Goal: Transaction & Acquisition: Purchase product/service

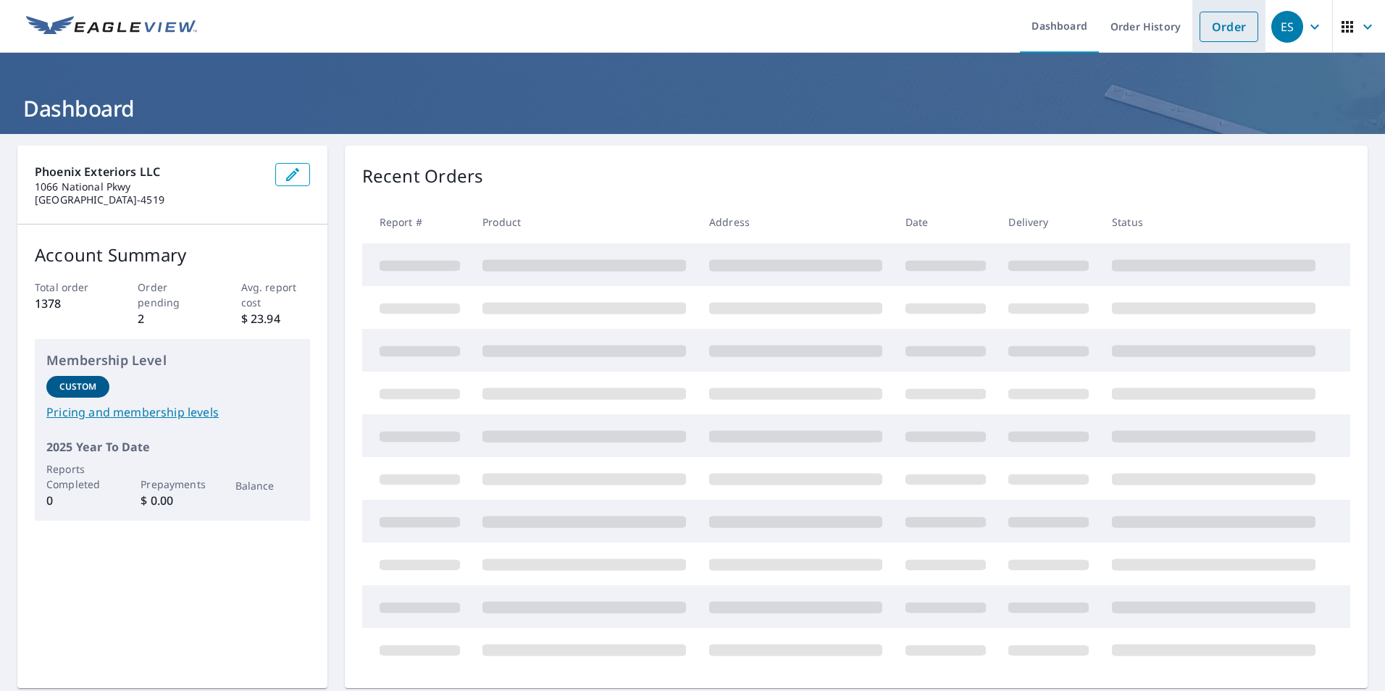
click at [1199, 44] on li "Order" at bounding box center [1229, 26] width 73 height 53
click at [1202, 35] on link "Order" at bounding box center [1229, 27] width 59 height 30
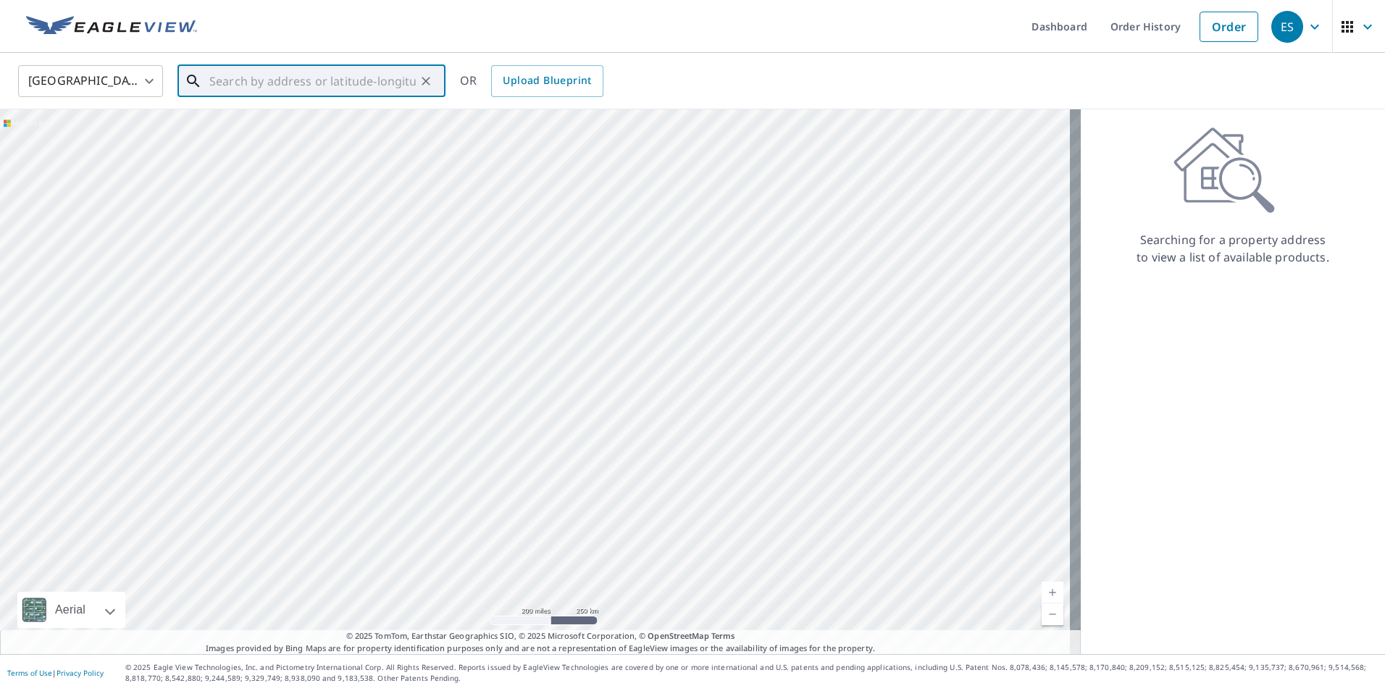
click at [384, 89] on input "text" at bounding box center [312, 81] width 207 height 41
paste input "[STREET_ADDRESS]"
click at [285, 131] on span "[STREET_ADDRESS][PERSON_NAME]" at bounding box center [321, 122] width 228 height 17
type input "[STREET_ADDRESS][PERSON_NAME]"
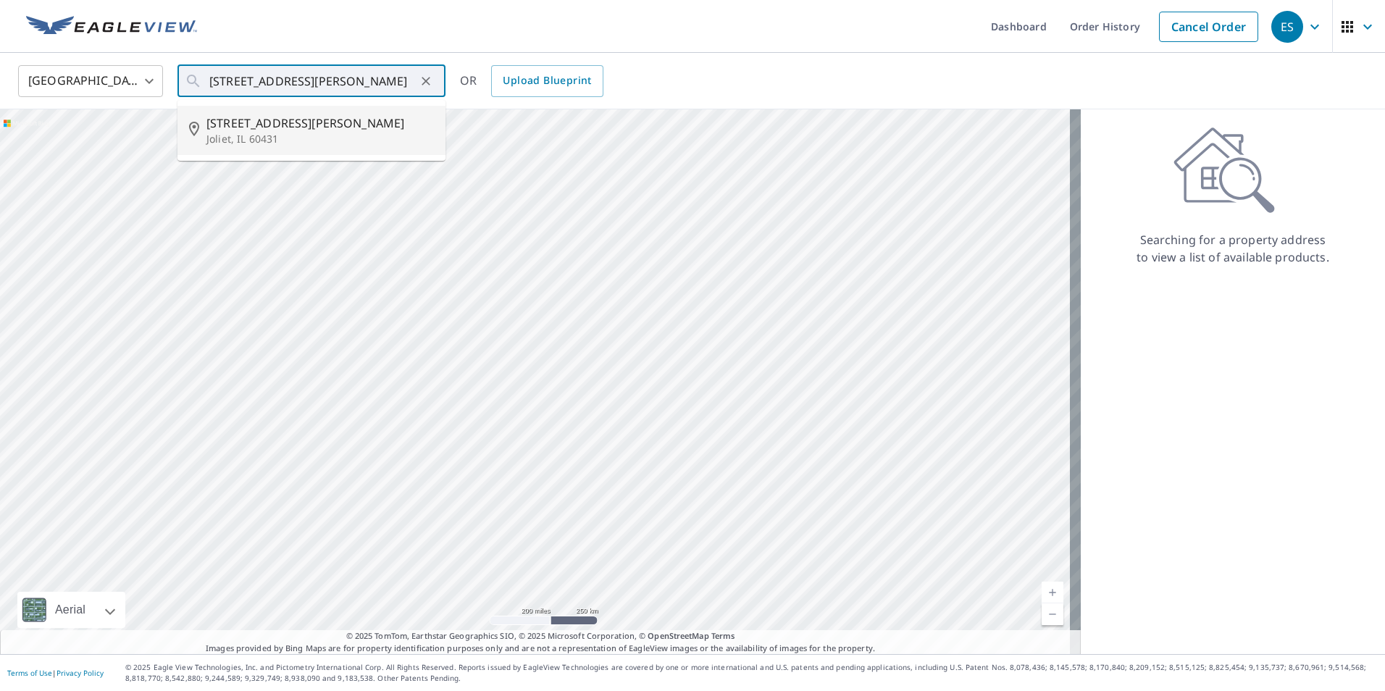
scroll to position [0, 0]
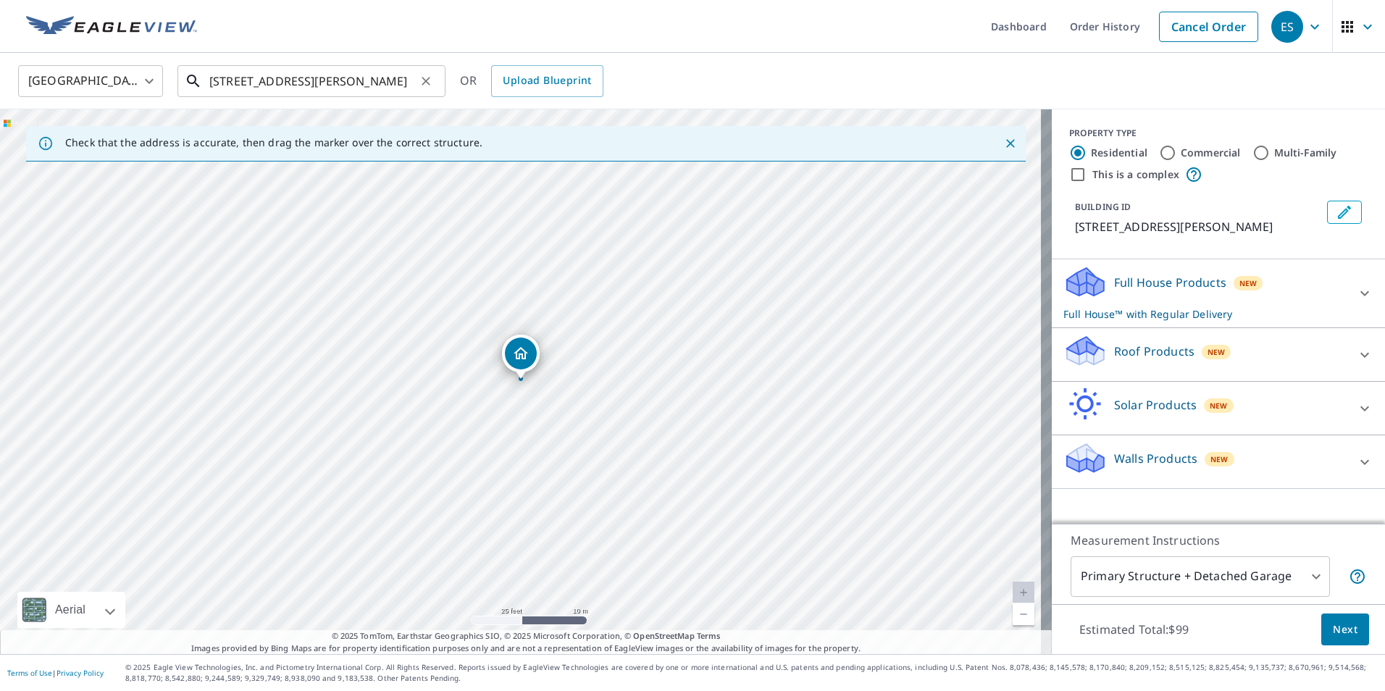
click at [356, 84] on input "[STREET_ADDRESS][PERSON_NAME]" at bounding box center [312, 81] width 207 height 41
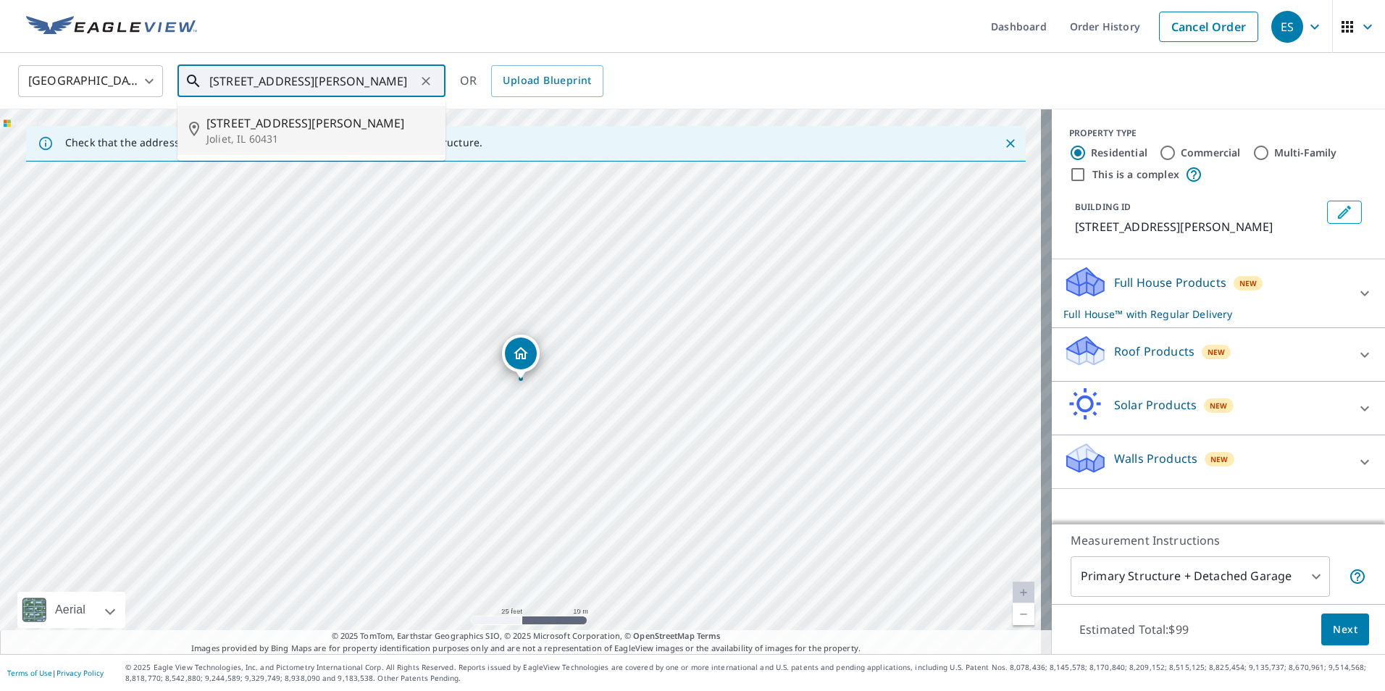
click at [314, 137] on p "Joliet, IL 60431" at bounding box center [321, 139] width 228 height 14
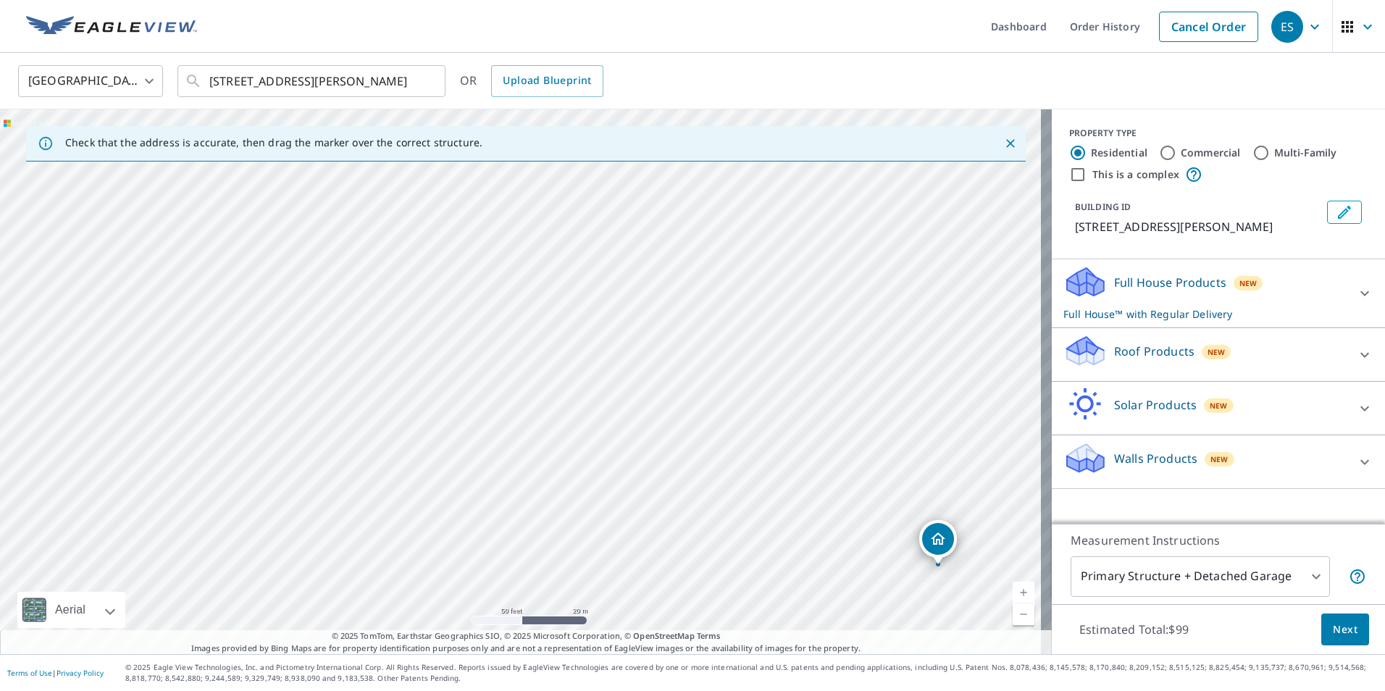
click at [1173, 406] on p "Solar Products" at bounding box center [1155, 404] width 83 height 17
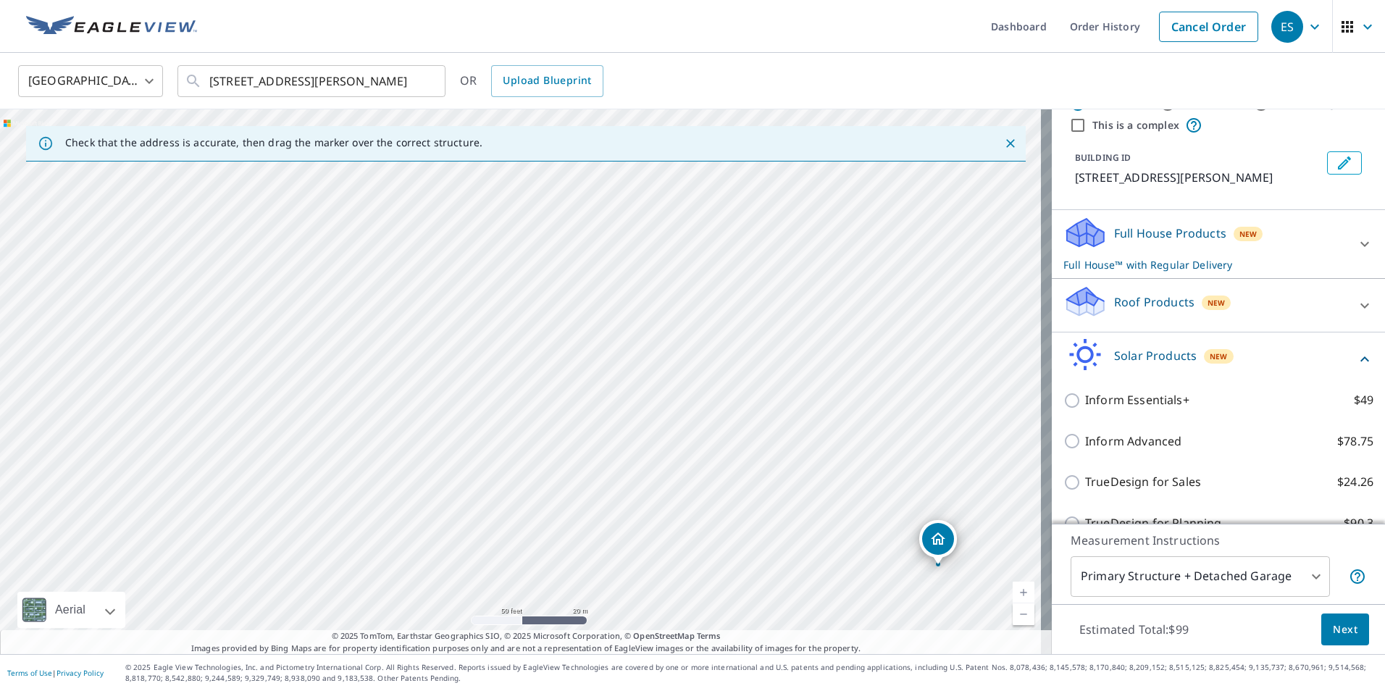
scroll to position [72, 0]
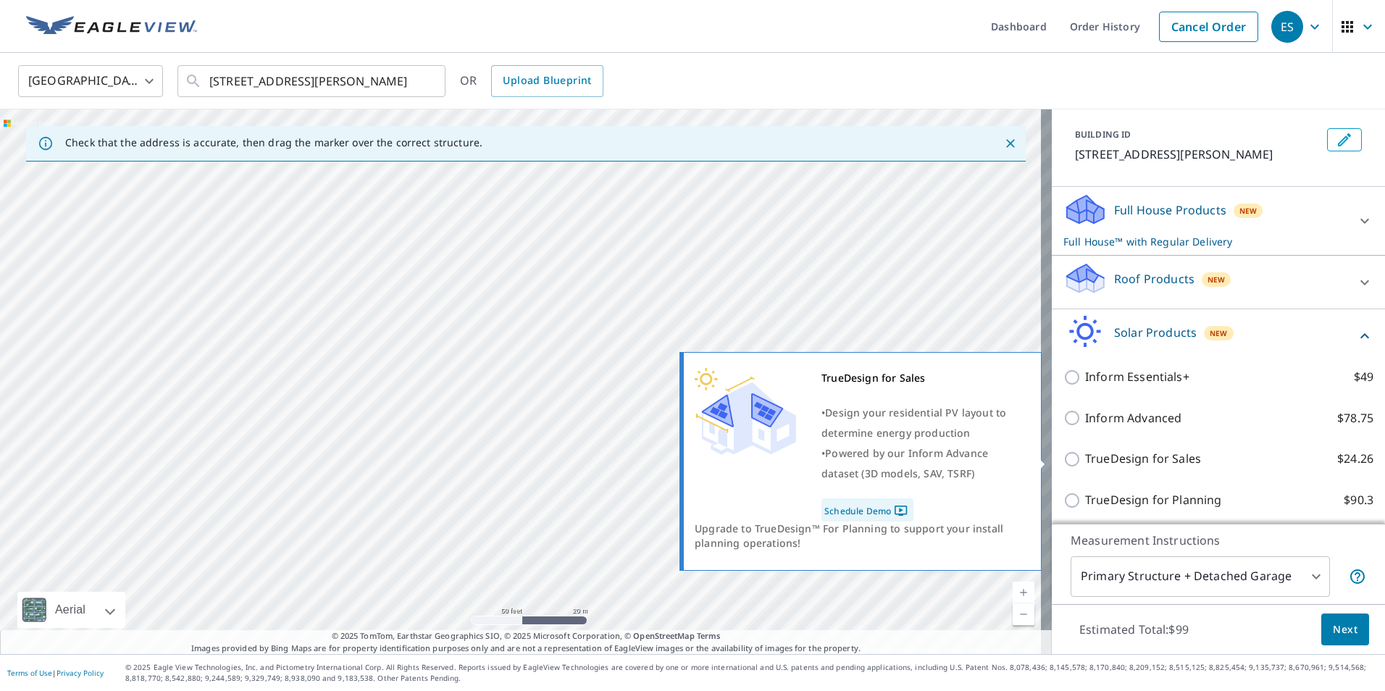
click at [1136, 459] on p "TrueDesign for Sales" at bounding box center [1143, 459] width 116 height 18
click at [1085, 459] on input "TrueDesign for Sales $24.26" at bounding box center [1075, 459] width 22 height 17
checkbox input "true"
checkbox input "false"
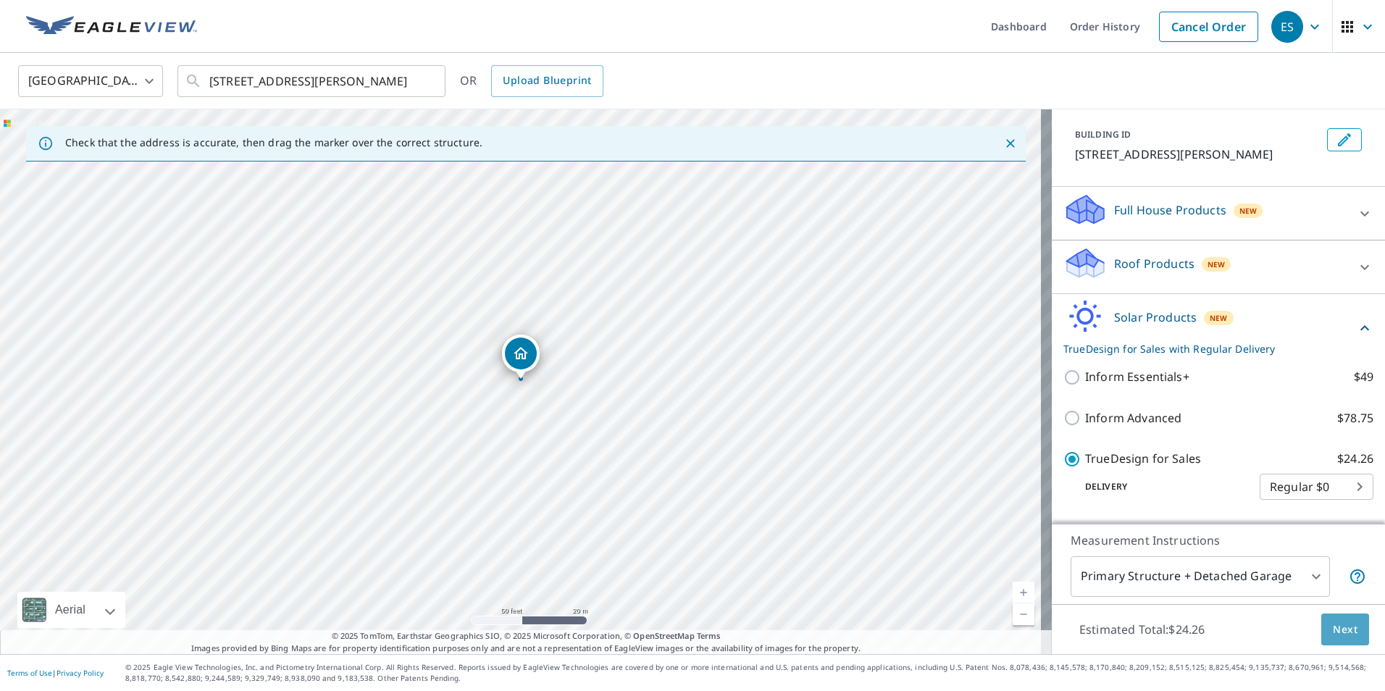
click at [1339, 640] on button "Next" at bounding box center [1346, 630] width 48 height 33
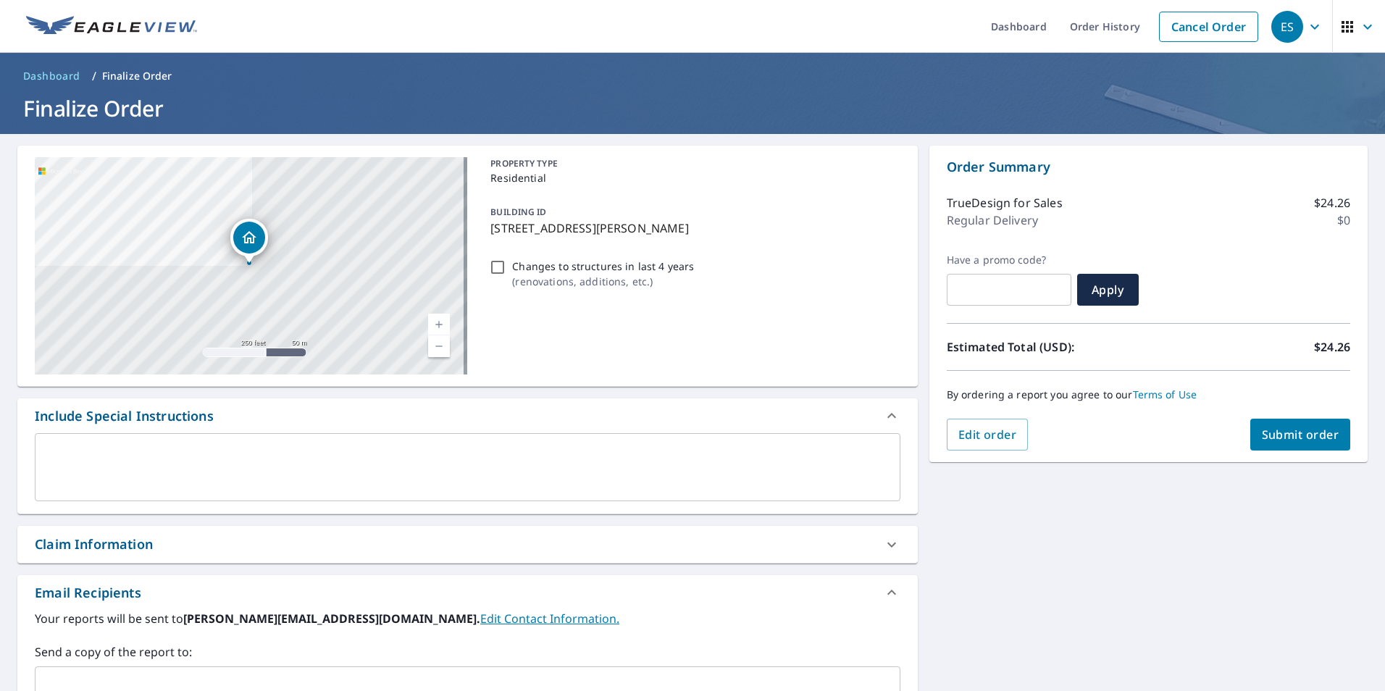
click at [101, 677] on input "text" at bounding box center [456, 687] width 831 height 28
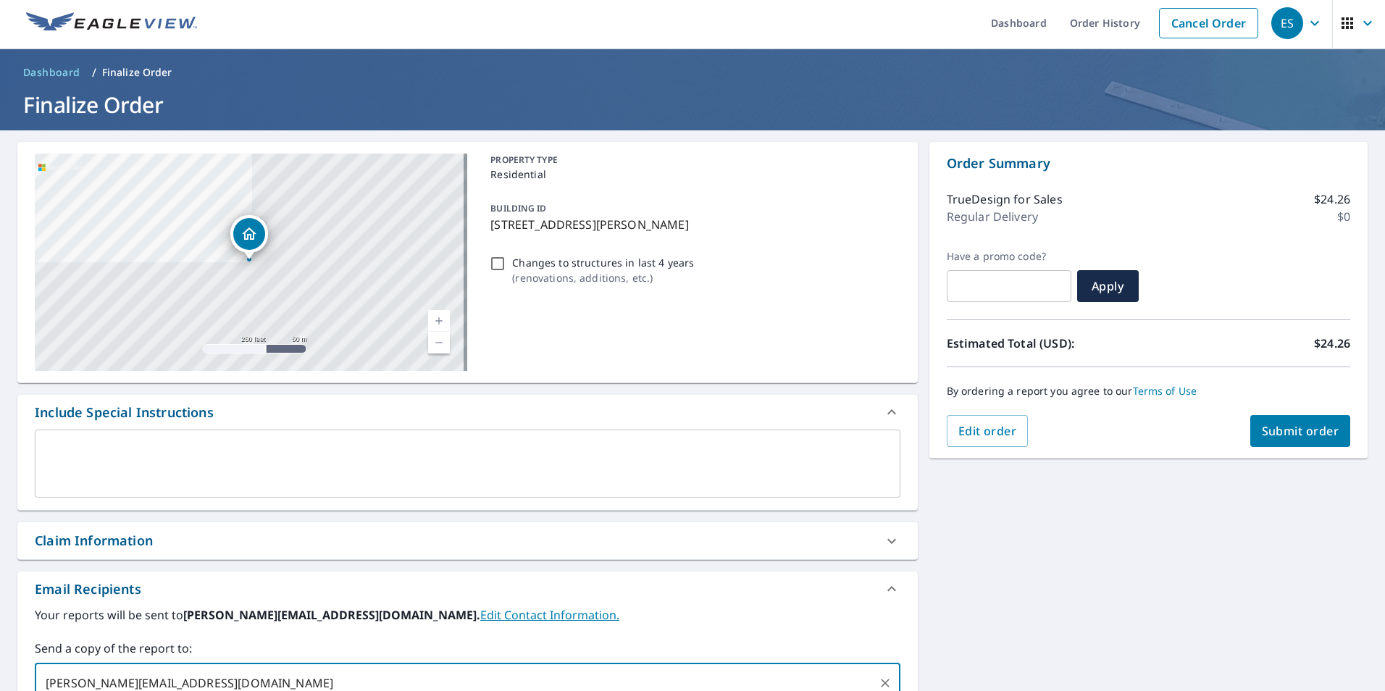
type input "[PERSON_NAME][EMAIL_ADDRESS][DOMAIN_NAME]"
click at [1271, 428] on span "Submit order" at bounding box center [1301, 431] width 78 height 16
